Goal: Find specific page/section: Find specific page/section

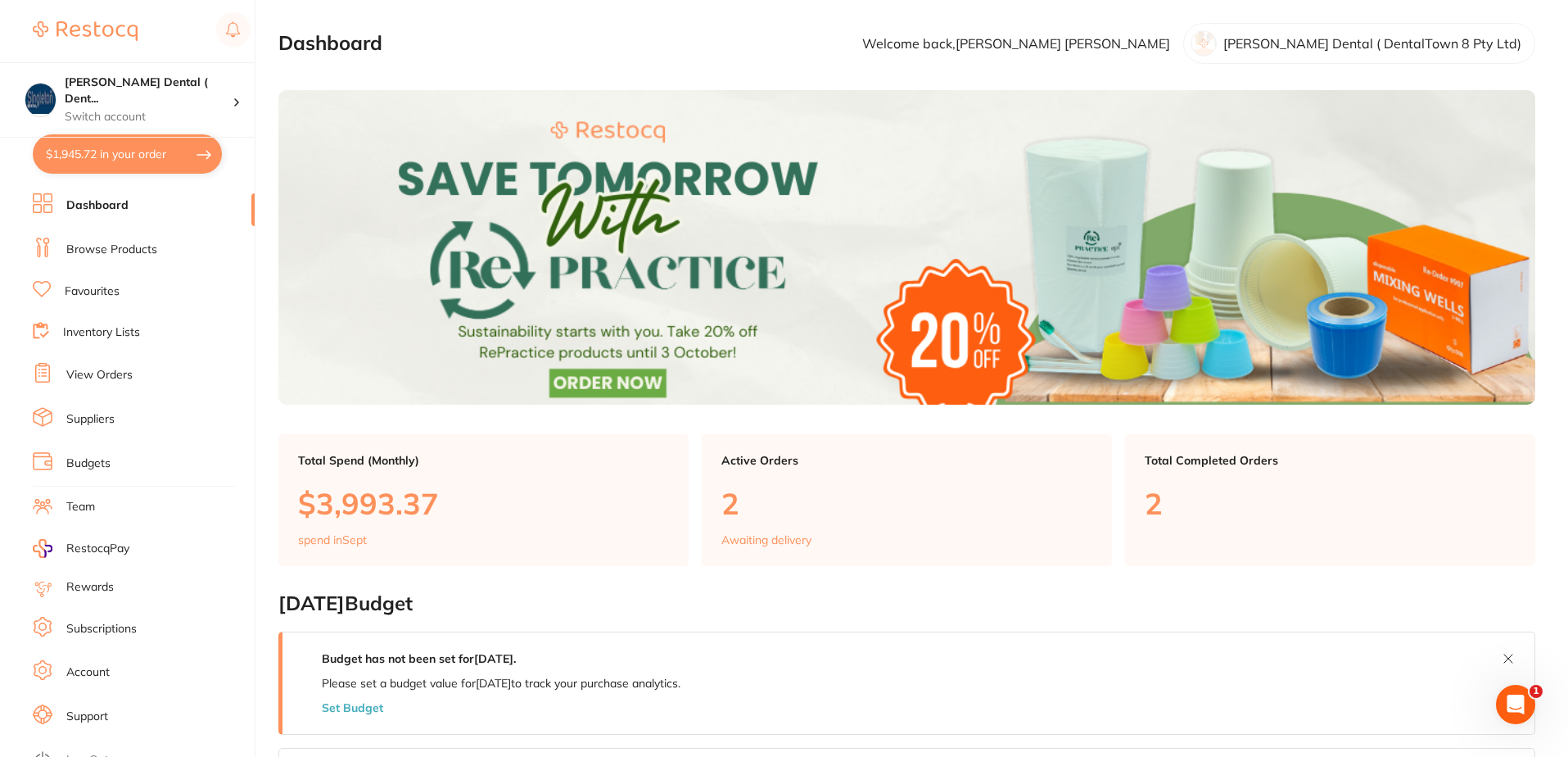
click at [114, 253] on link "Browse Products" at bounding box center [111, 249] width 91 height 16
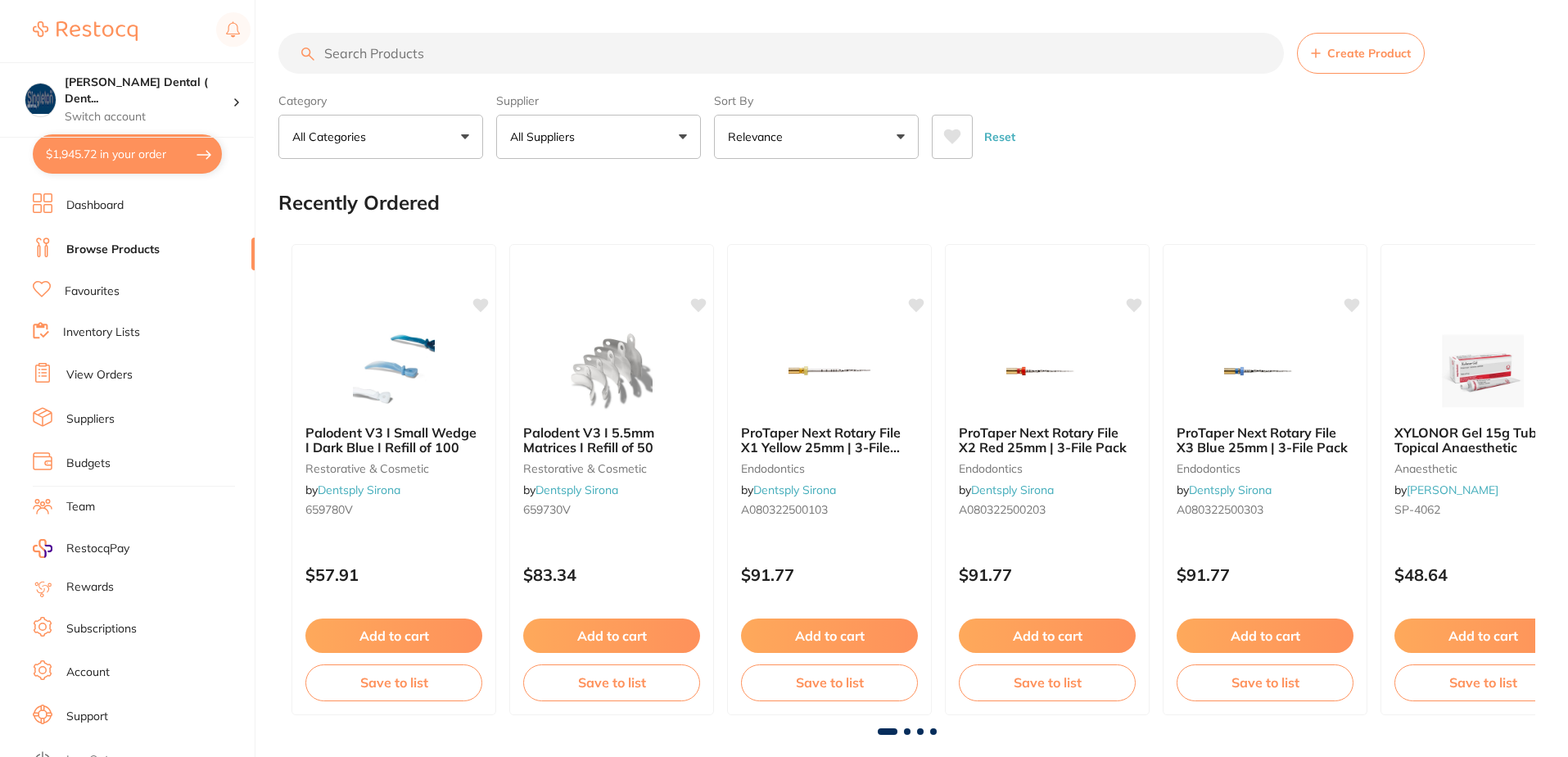
click at [446, 57] on input "search" at bounding box center [781, 53] width 1005 height 41
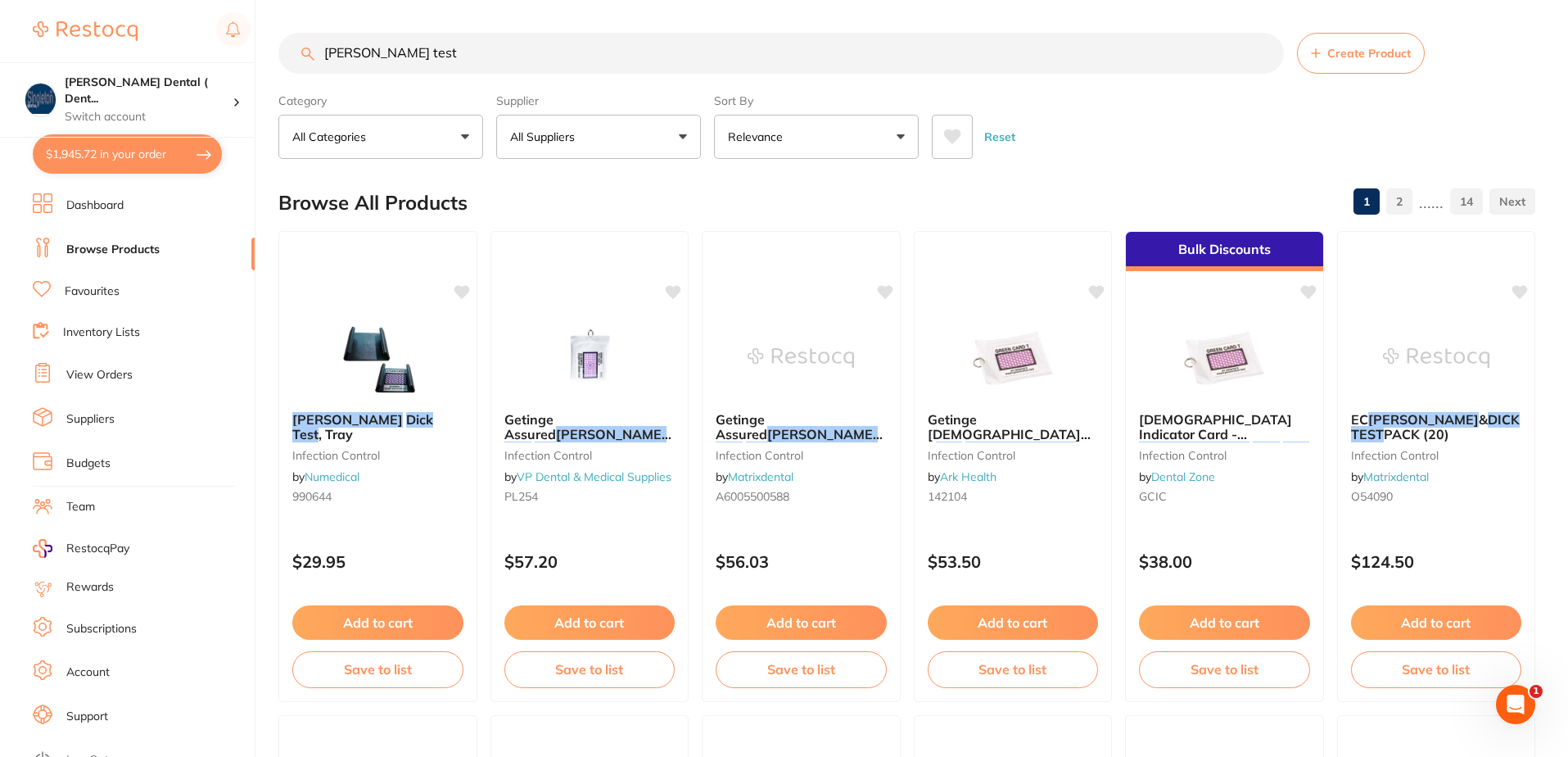
type input "[PERSON_NAME] test"
click at [686, 133] on button "All Suppliers" at bounding box center [598, 137] width 205 height 45
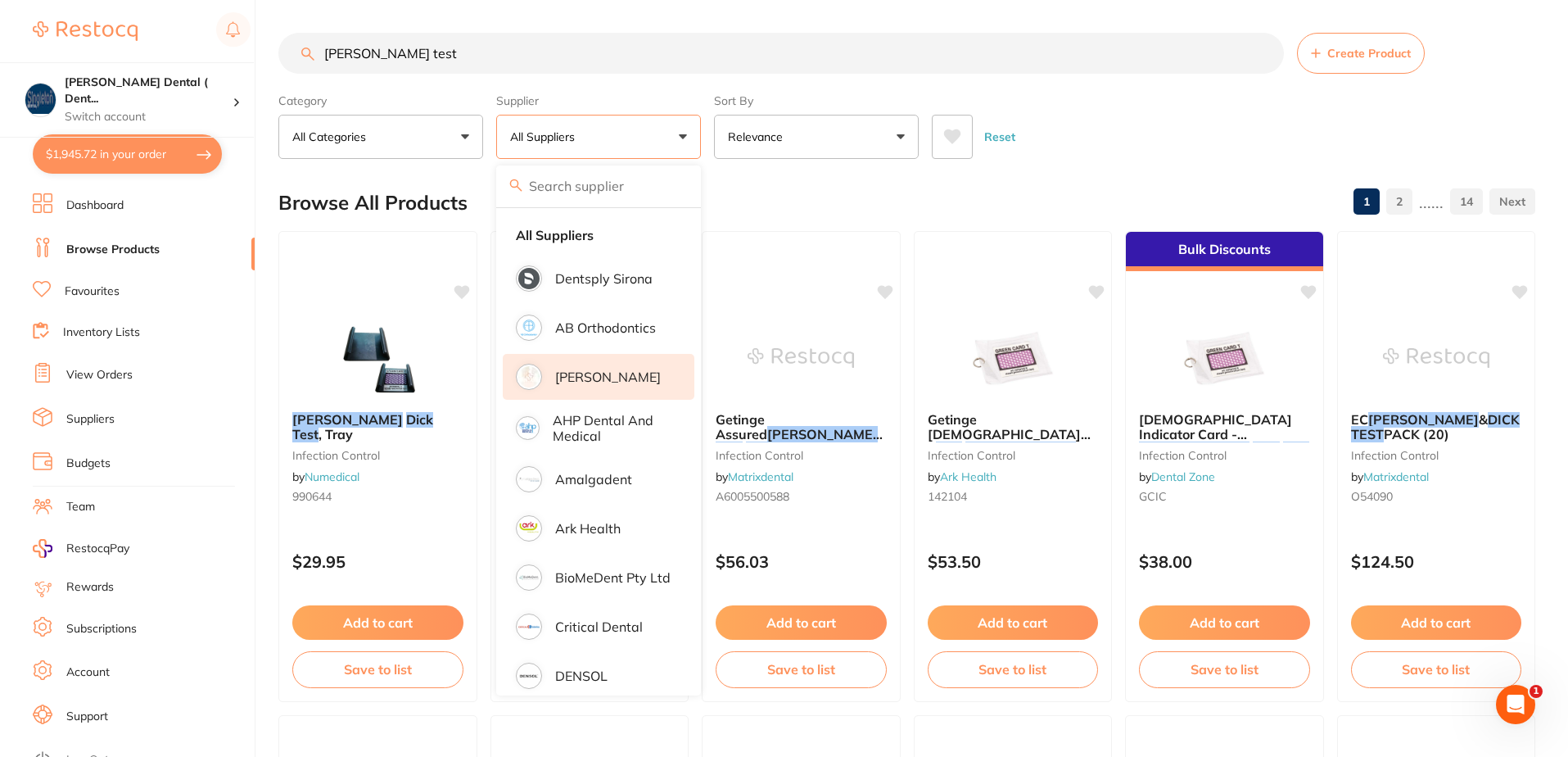
click at [592, 378] on p "[PERSON_NAME]" at bounding box center [607, 376] width 105 height 15
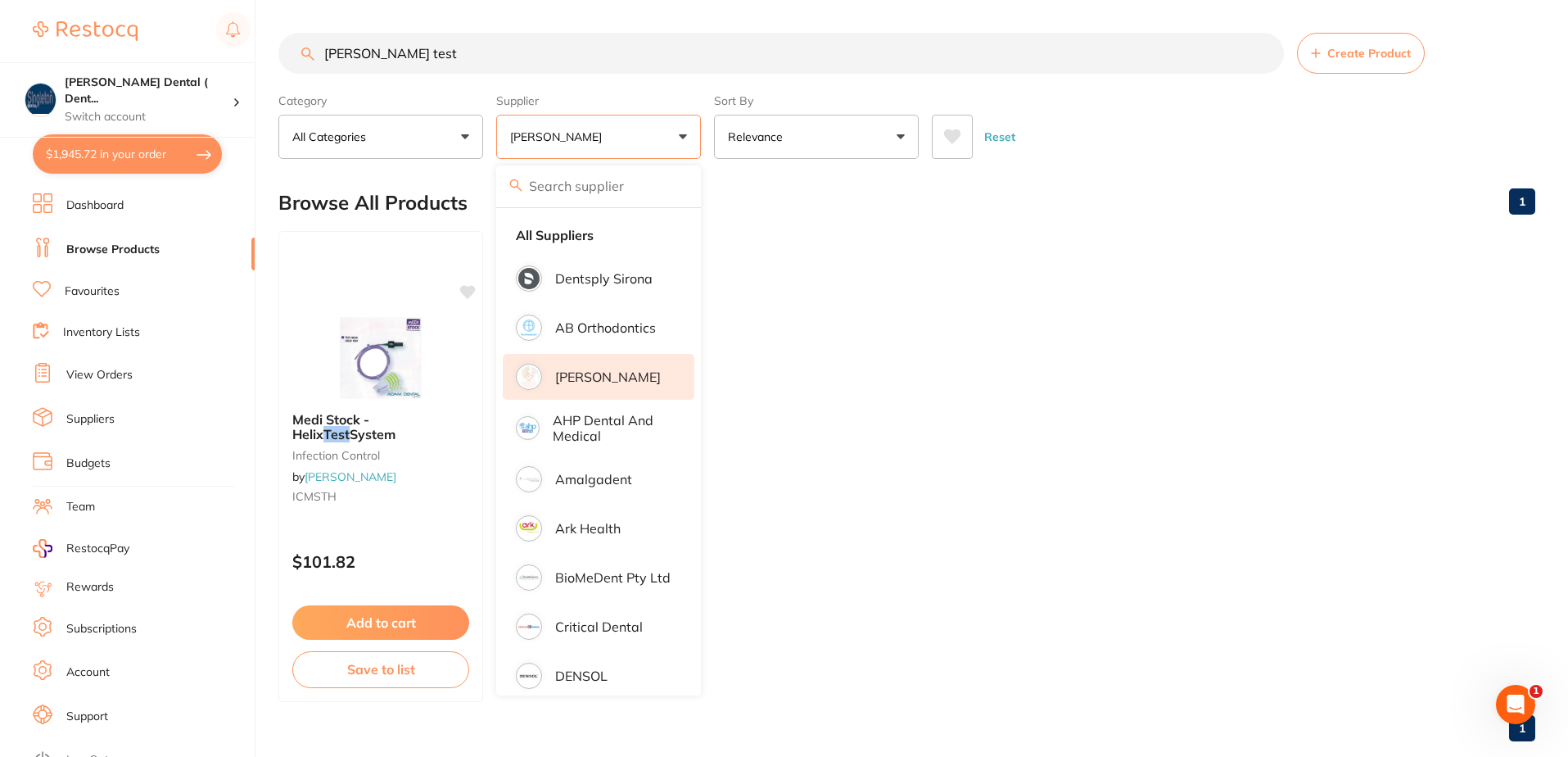
click at [890, 77] on section "[PERSON_NAME] test Create Product Category All Categories All Categories infect…" at bounding box center [907, 95] width 1256 height 126
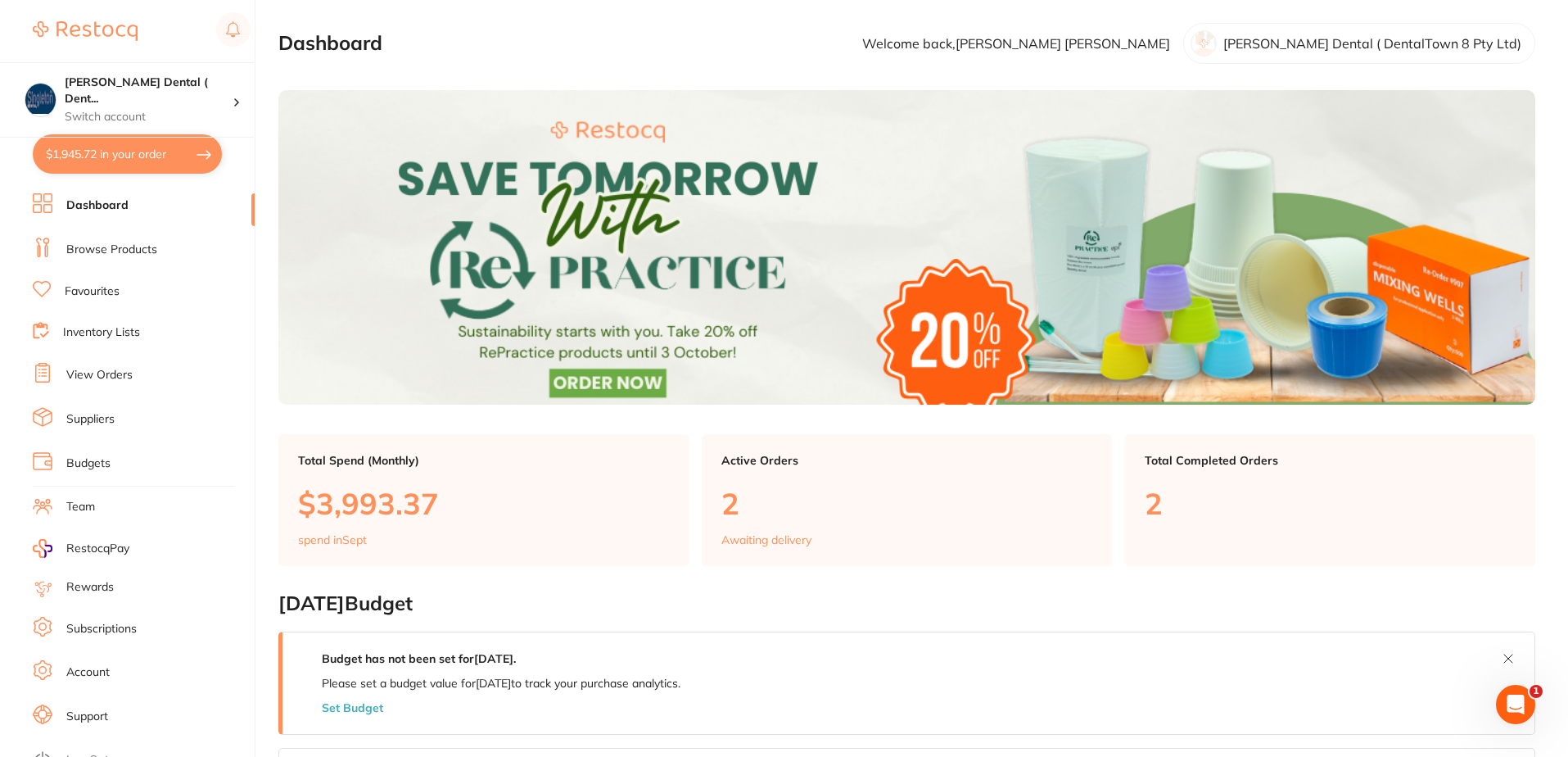
click at [112, 246] on link "Browse Products" at bounding box center [111, 249] width 91 height 16
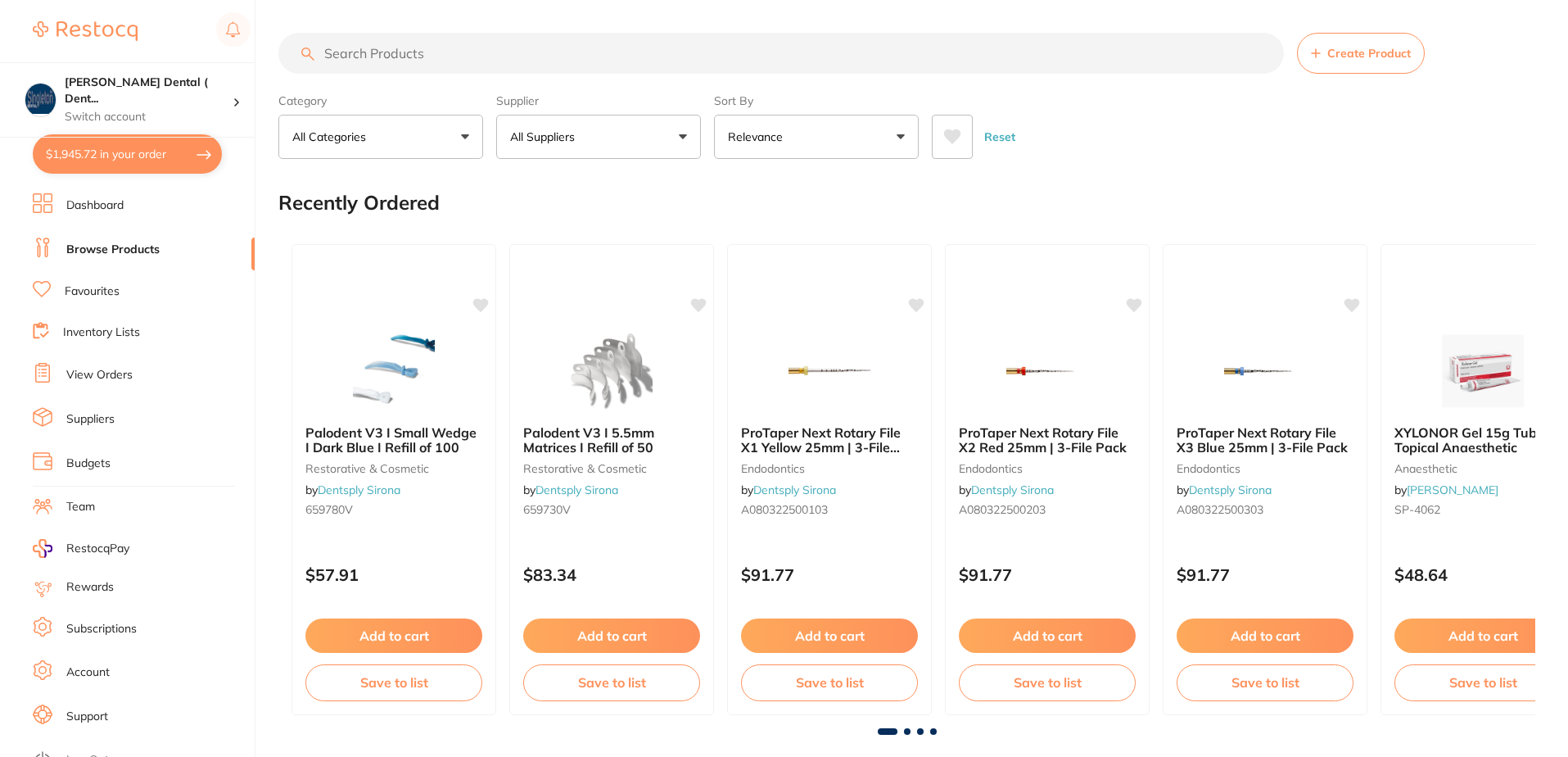
click at [682, 137] on button "All Suppliers" at bounding box center [598, 137] width 205 height 45
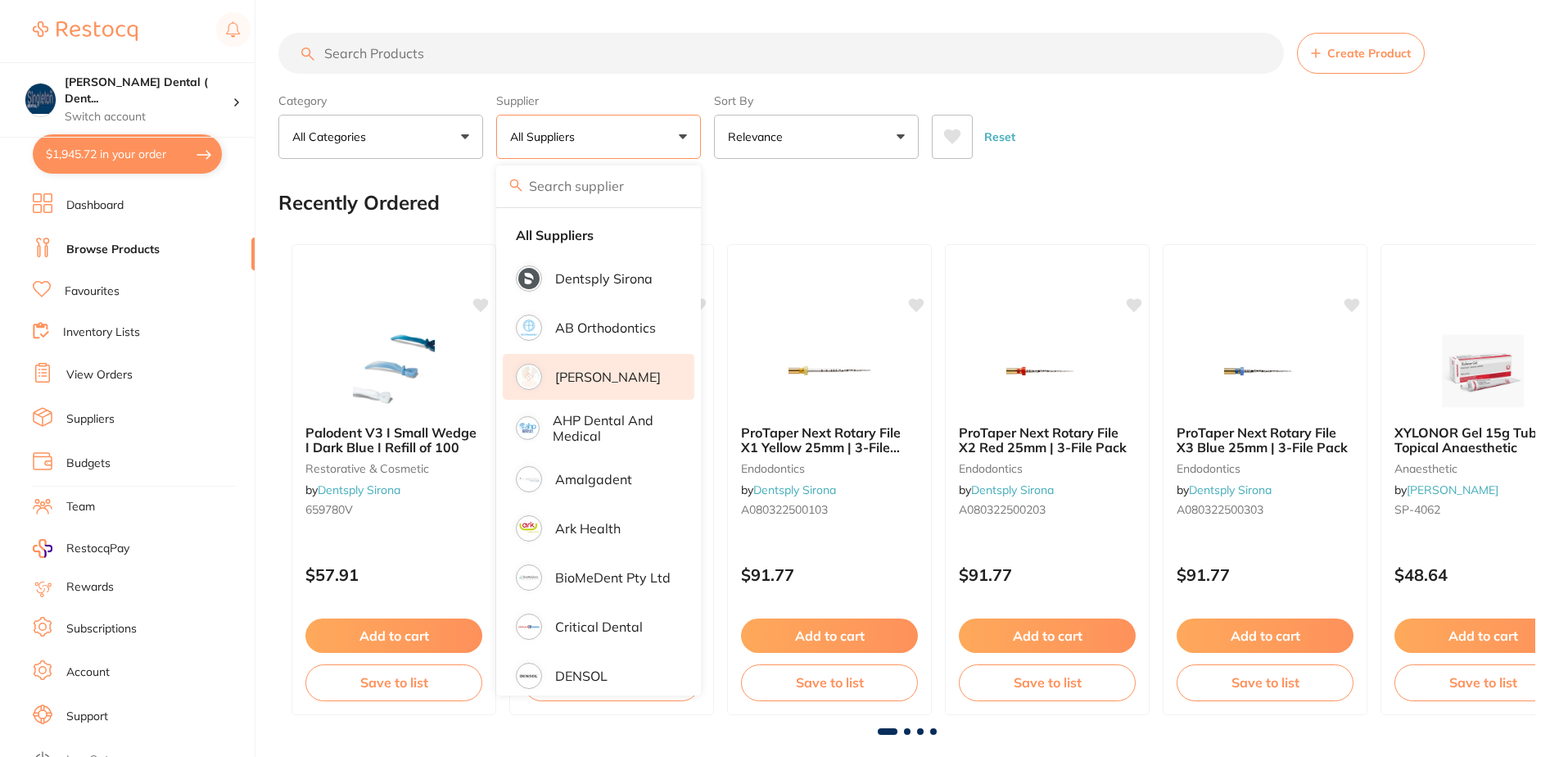
click at [573, 375] on p "[PERSON_NAME]" at bounding box center [607, 376] width 105 height 15
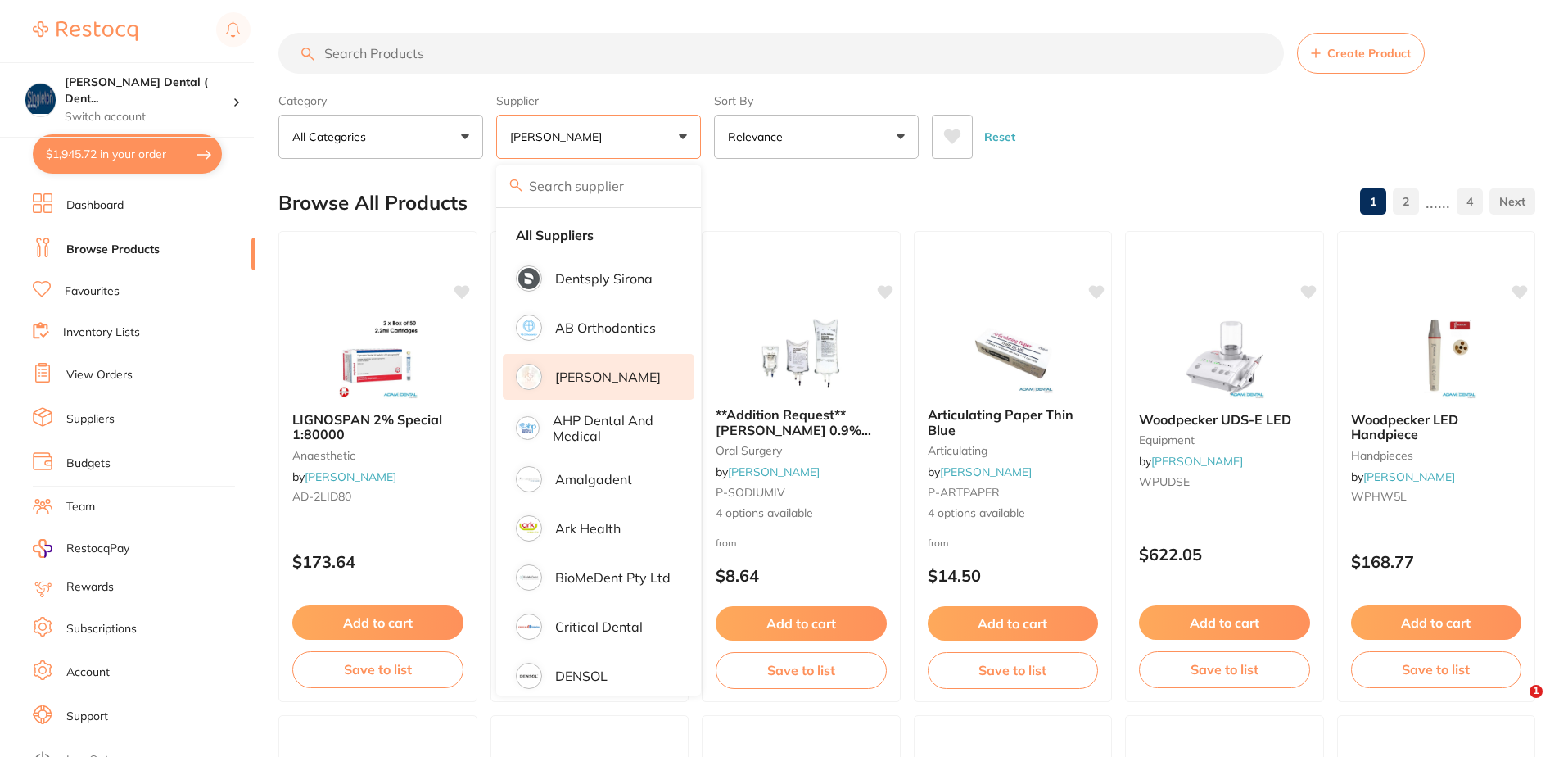
click at [432, 46] on input "search" at bounding box center [781, 53] width 1005 height 41
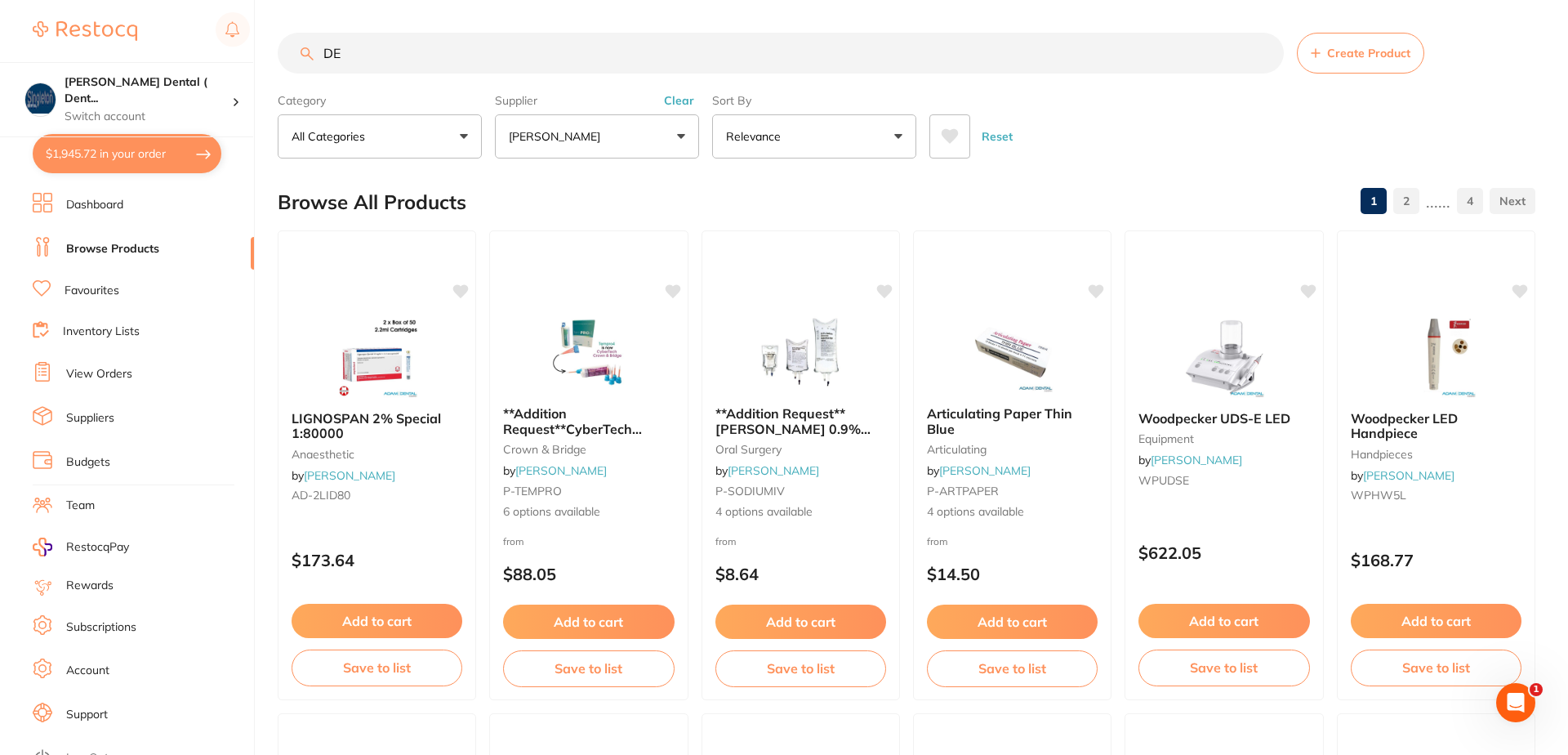
type input "D"
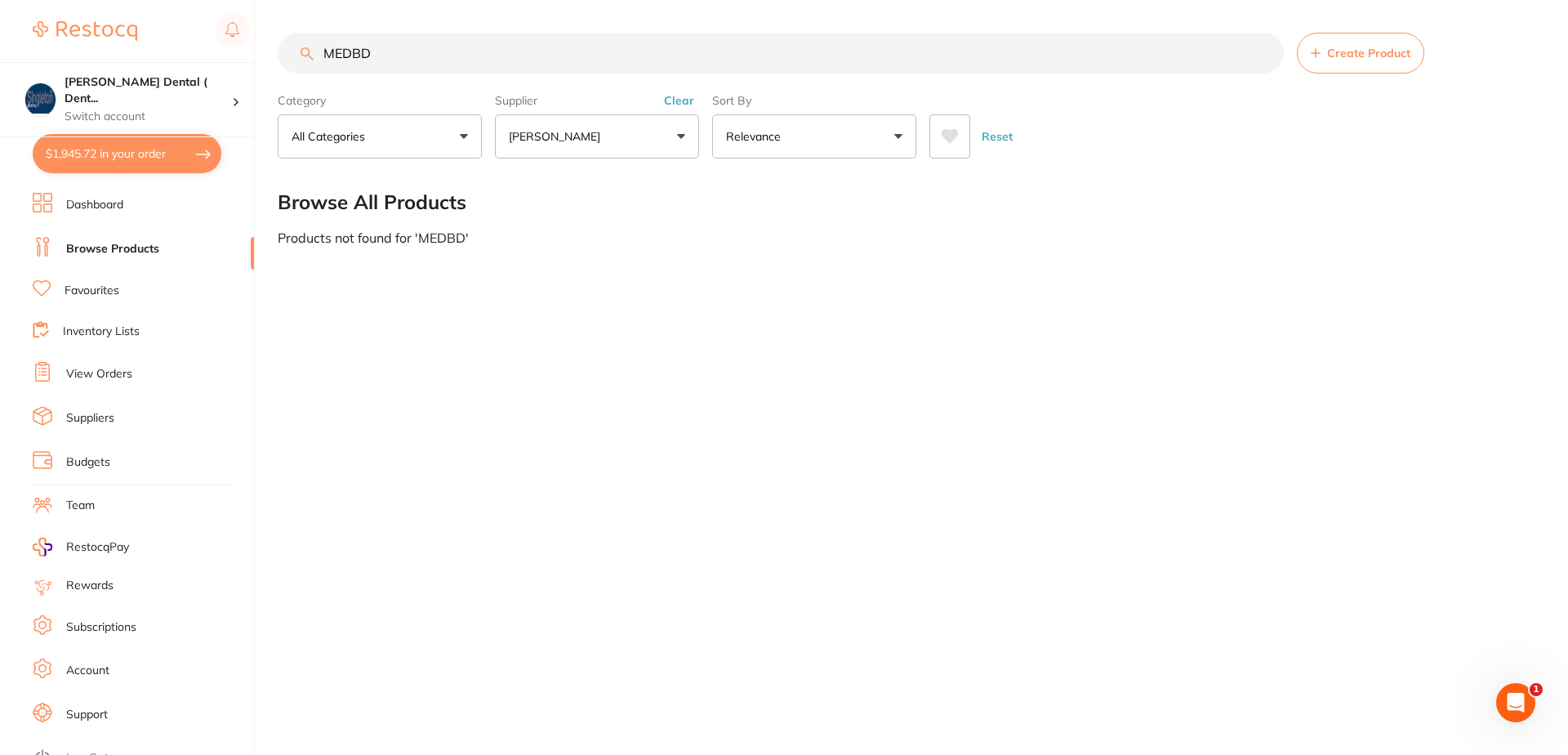
type input "MEDBD2"
